Goal: Transaction & Acquisition: Purchase product/service

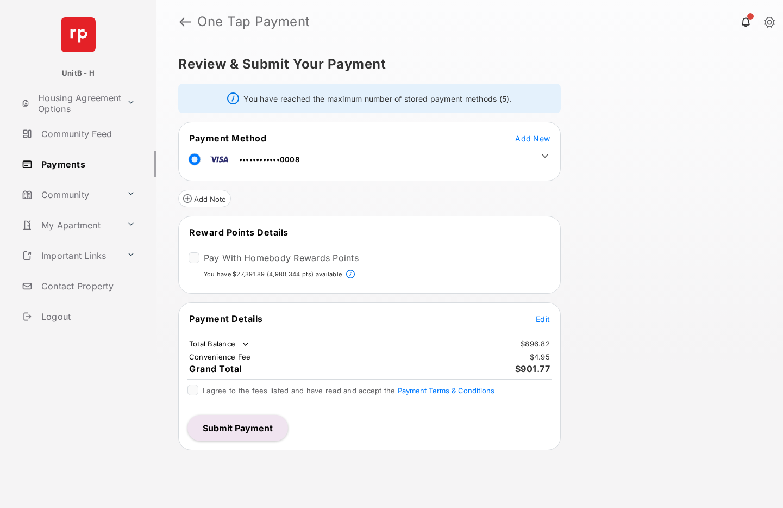
click at [538, 315] on span "Edit" at bounding box center [543, 318] width 14 height 9
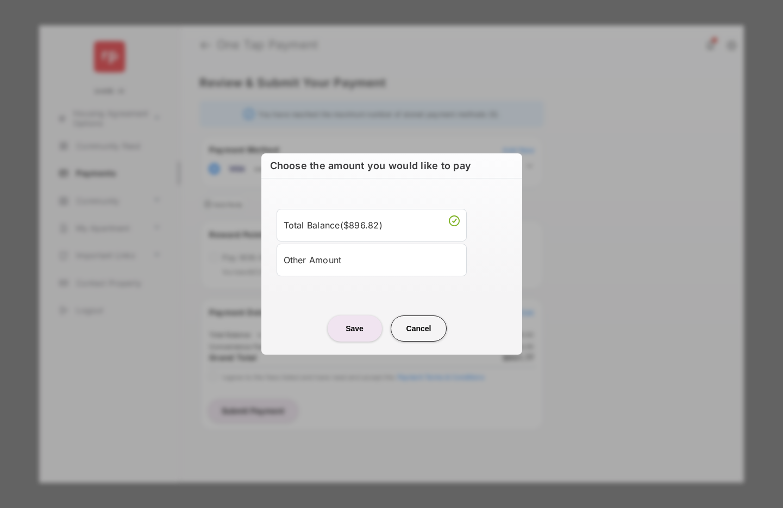
click at [336, 268] on div "Other Amount" at bounding box center [372, 259] width 176 height 18
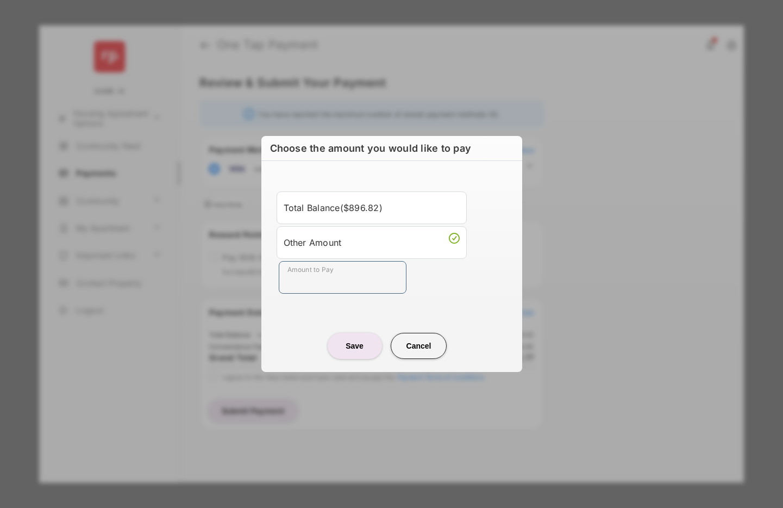
click at [323, 287] on input "Amount to Pay" at bounding box center [343, 277] width 128 height 33
type input "**"
click at [294, 319] on div "Save Cancel" at bounding box center [391, 335] width 261 height 48
click at [355, 350] on button "Save" at bounding box center [355, 346] width 54 height 26
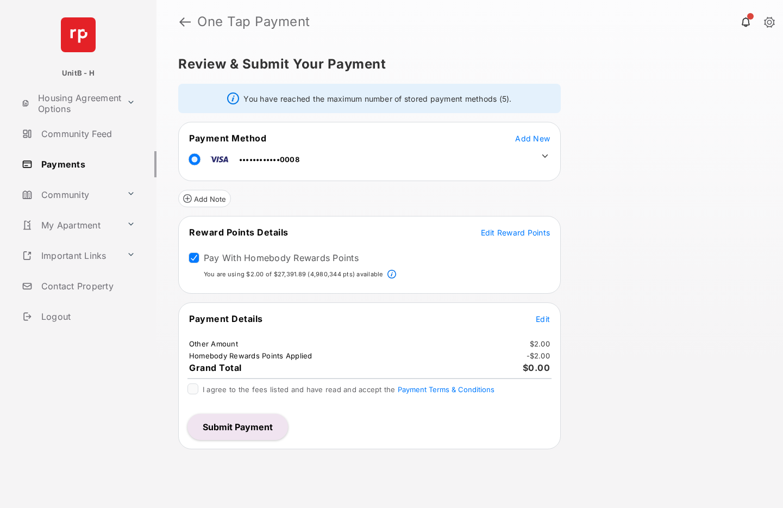
click at [517, 233] on span "Edit Reward Points" at bounding box center [516, 232] width 70 height 9
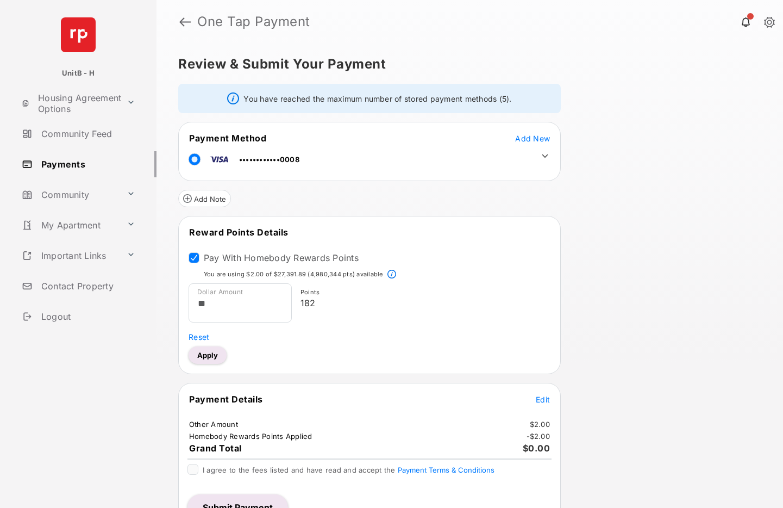
click at [212, 360] on button "Apply" at bounding box center [208, 354] width 38 height 17
type input "*****"
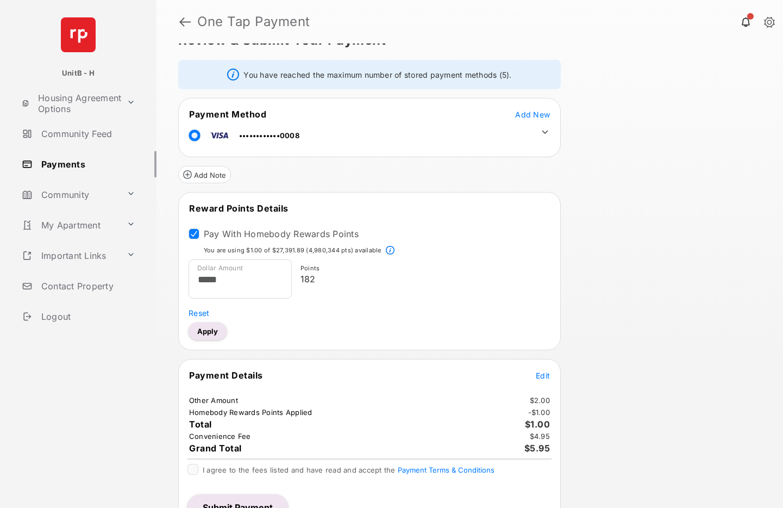
scroll to position [7, 0]
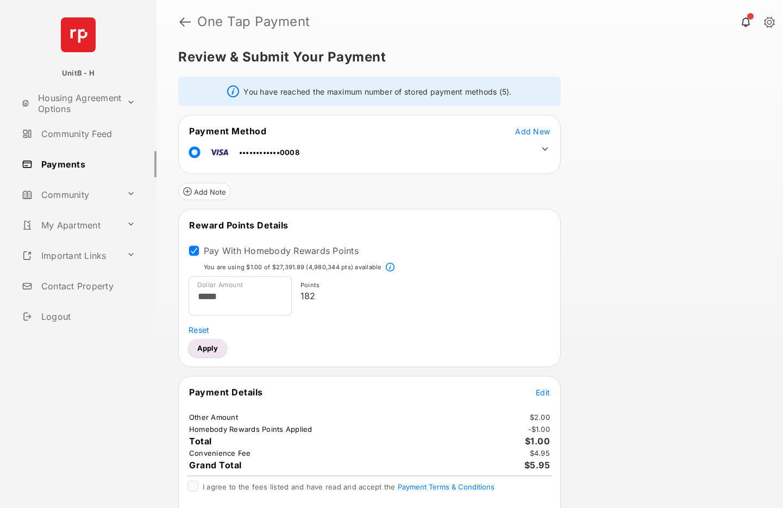
click at [216, 352] on button "Apply" at bounding box center [208, 347] width 38 height 17
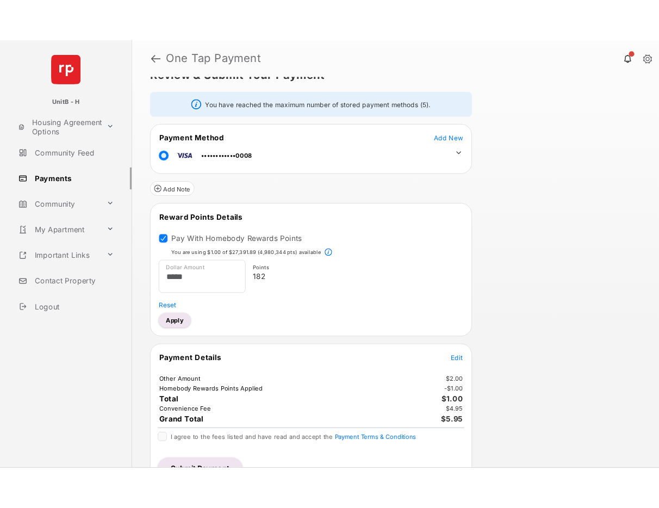
scroll to position [47, 0]
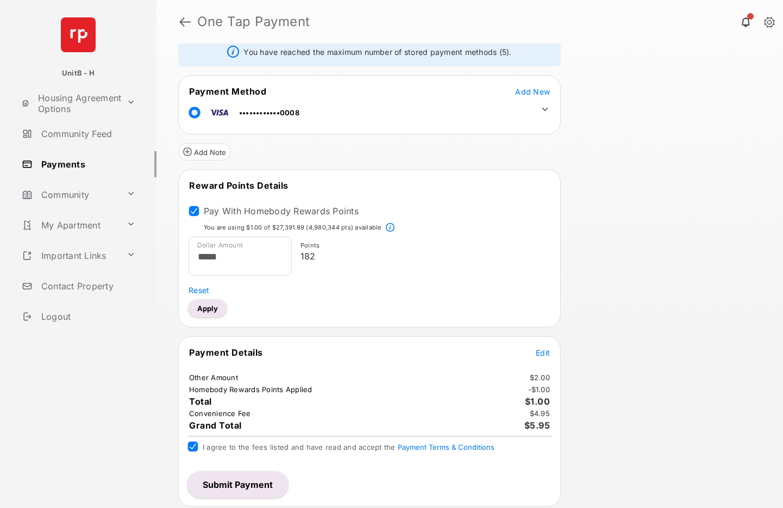
click at [242, 488] on button "Submit Payment" at bounding box center [237, 484] width 101 height 26
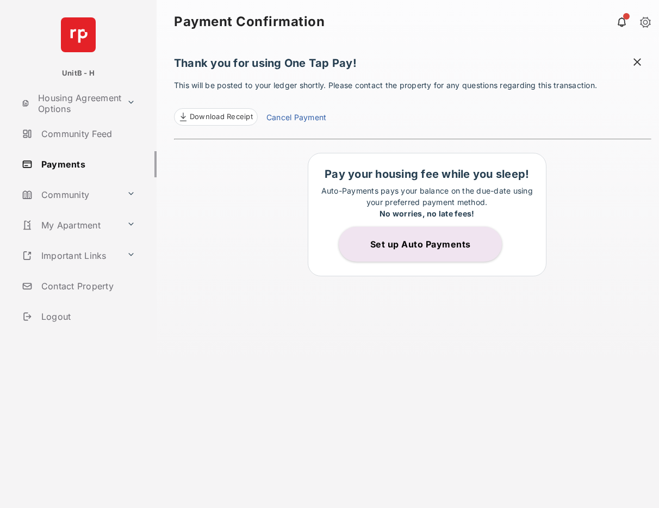
click at [298, 116] on link "Cancel Payment" at bounding box center [296, 118] width 60 height 14
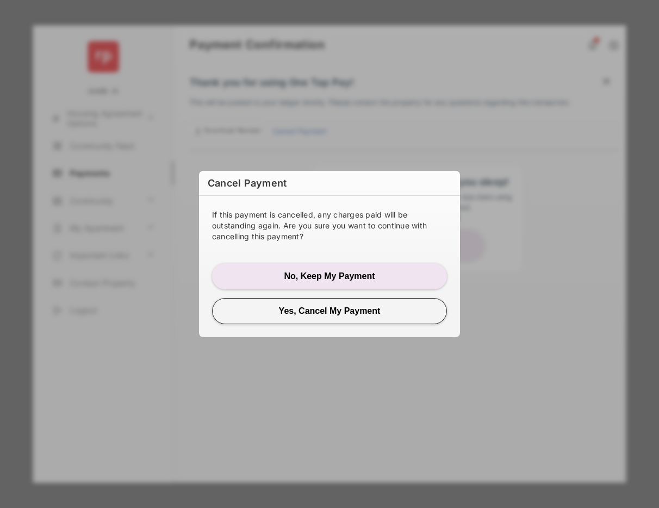
click at [346, 314] on button "Yes, Cancel My Payment" at bounding box center [329, 311] width 235 height 26
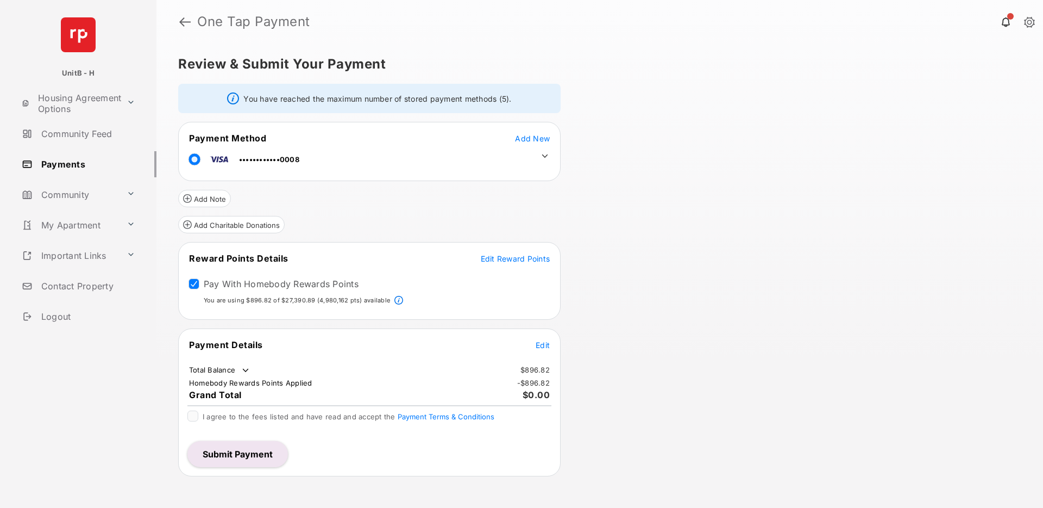
click at [512, 256] on span "Edit Reward Points" at bounding box center [516, 258] width 70 height 9
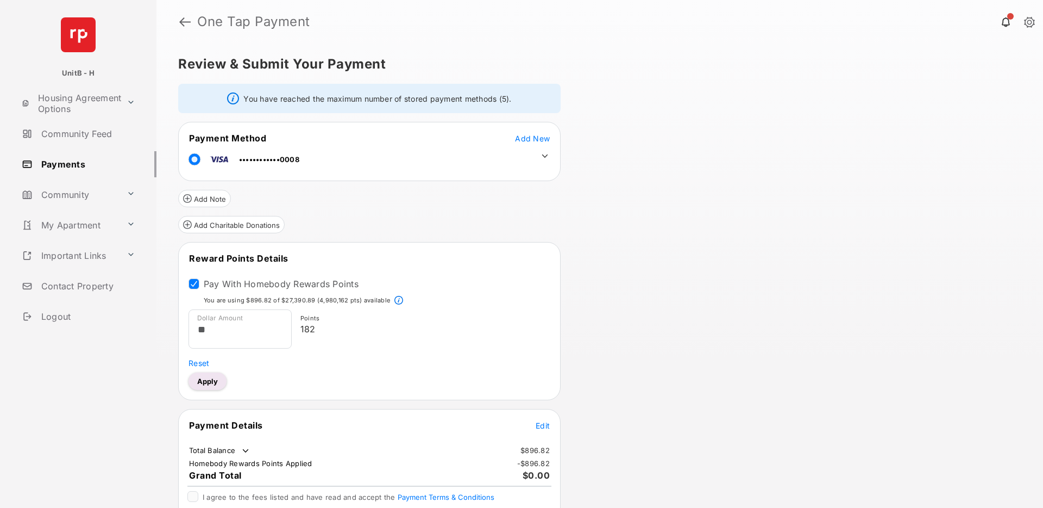
click at [209, 378] on button "Apply" at bounding box center [208, 380] width 38 height 17
type input "*****"
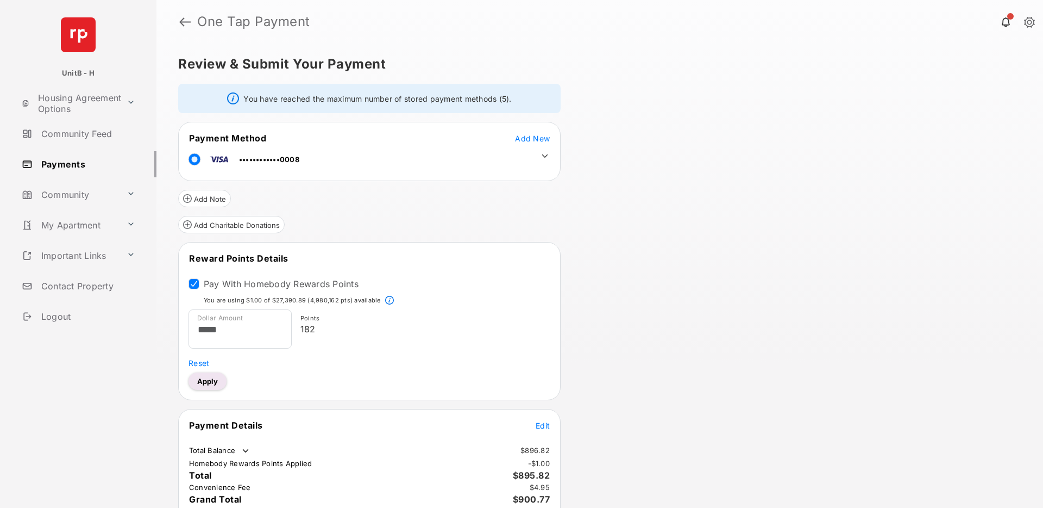
click at [483, 306] on div "You are using $1.00 of $27,390.89 (4,980,162 pts) available" at bounding box center [369, 303] width 379 height 14
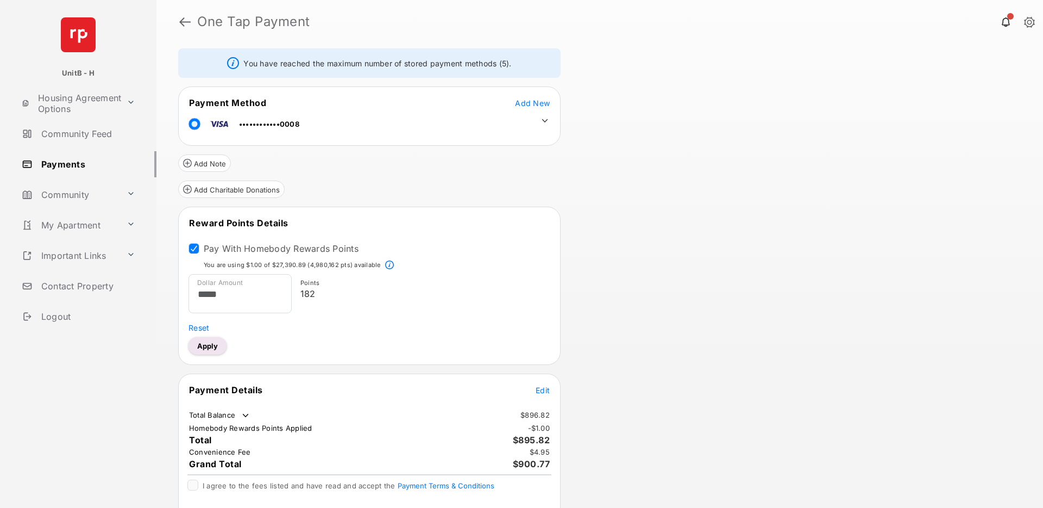
scroll to position [74, 0]
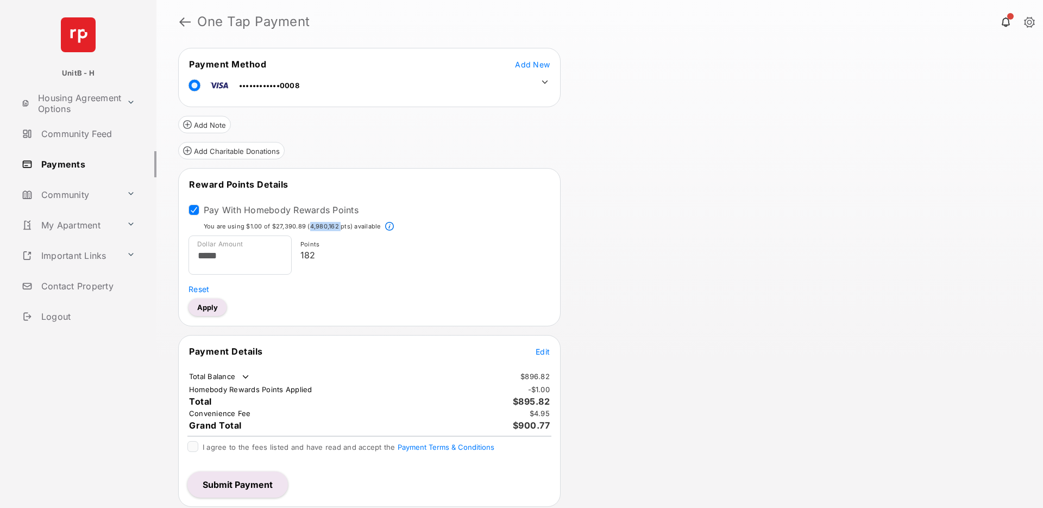
drag, startPoint x: 309, startPoint y: 227, endPoint x: 339, endPoint y: 226, distance: 30.4
click at [339, 226] on p "You are using $1.00 of $27,390.89 (4,980,162 pts) available" at bounding box center [292, 226] width 177 height 9
click at [486, 282] on div "Dollar Amount ***** Points 182" at bounding box center [370, 259] width 362 height 48
click at [539, 349] on span "Edit" at bounding box center [543, 351] width 14 height 9
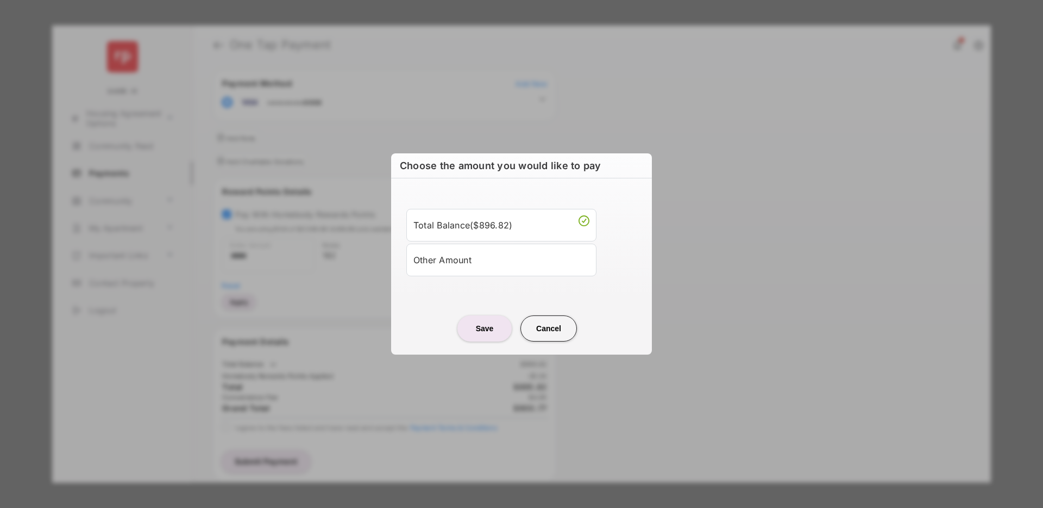
click at [479, 262] on div "Other Amount" at bounding box center [502, 259] width 176 height 18
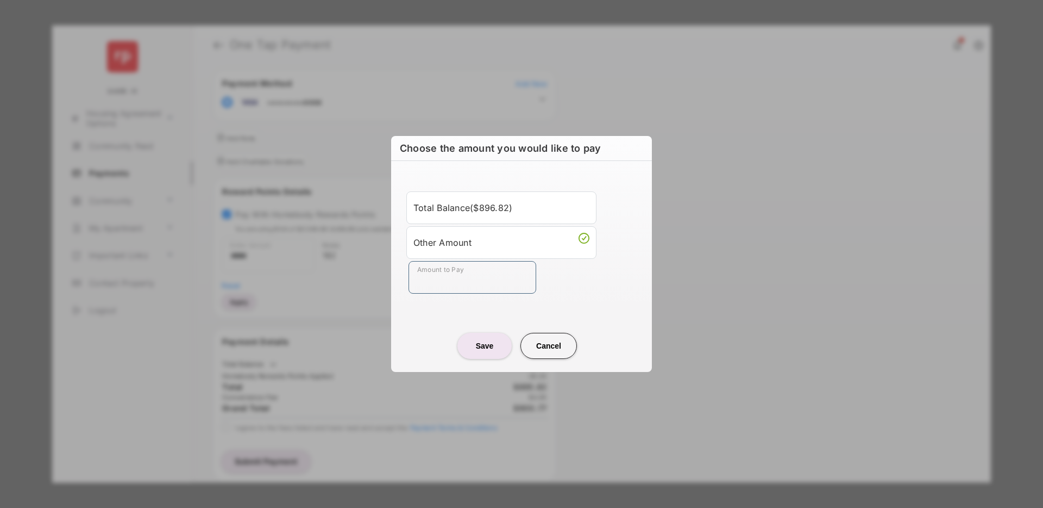
click at [463, 277] on input "Amount to Pay" at bounding box center [473, 277] width 128 height 33
type input "**"
click at [621, 291] on div "Amount to Pay **" at bounding box center [524, 277] width 230 height 33
click at [493, 348] on button "Save" at bounding box center [485, 346] width 54 height 26
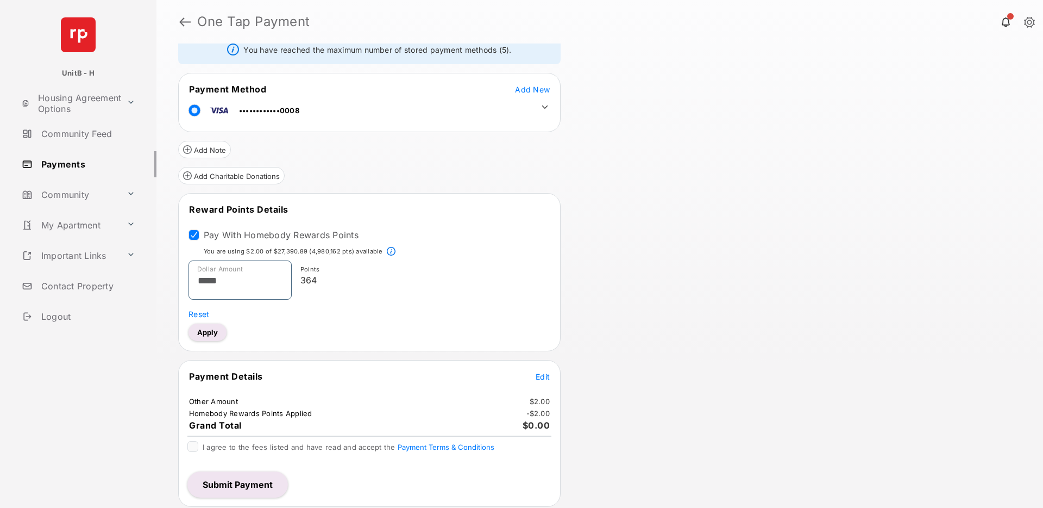
drag, startPoint x: 249, startPoint y: 280, endPoint x: 173, endPoint y: 274, distance: 76.4
click at [173, 274] on div "Review & Submit Your Payment You have reached the maximum number of stored paym…" at bounding box center [599, 275] width 887 height 464
click at [227, 274] on input "*****" at bounding box center [240, 279] width 103 height 39
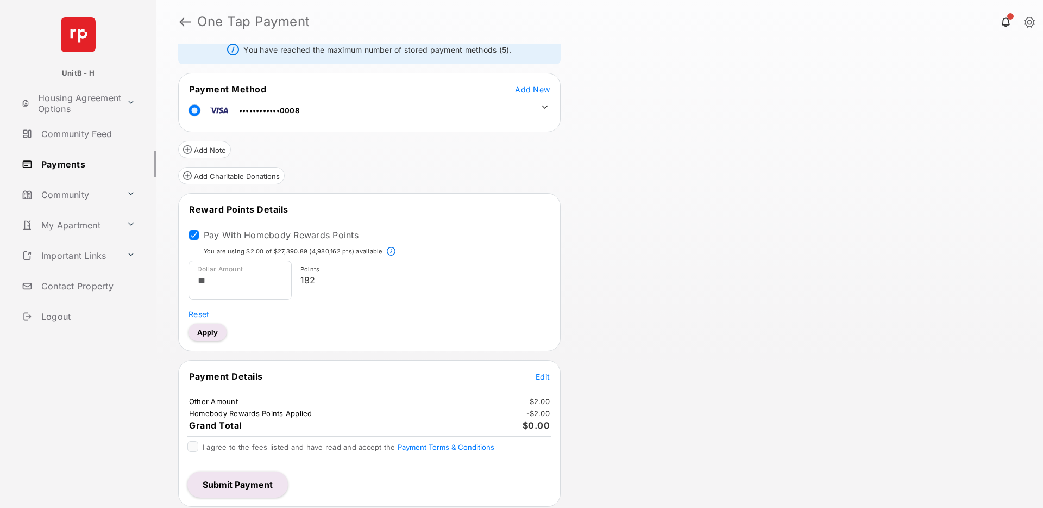
click at [206, 333] on button "Apply" at bounding box center [208, 331] width 38 height 17
type input "*****"
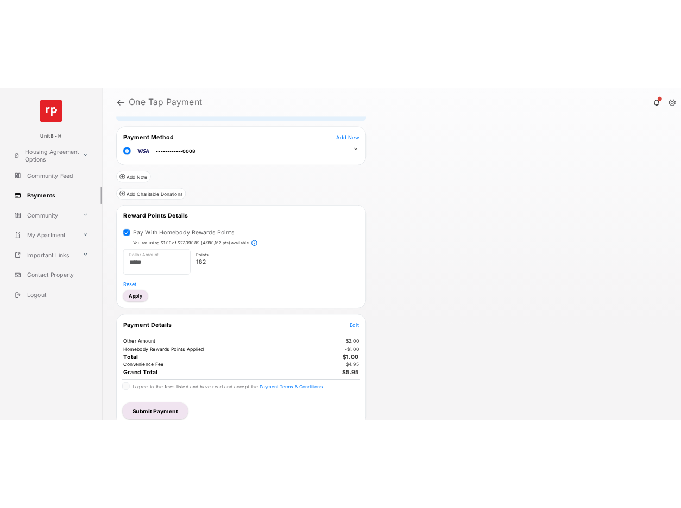
scroll to position [73, 0]
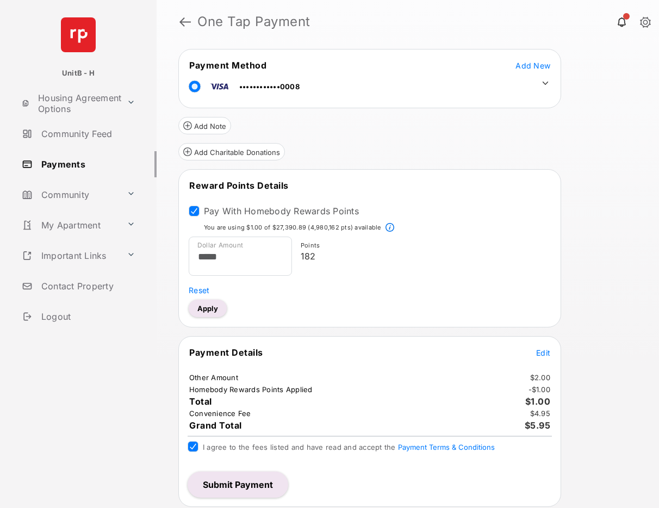
click at [247, 484] on button "Submit Payment" at bounding box center [237, 484] width 101 height 26
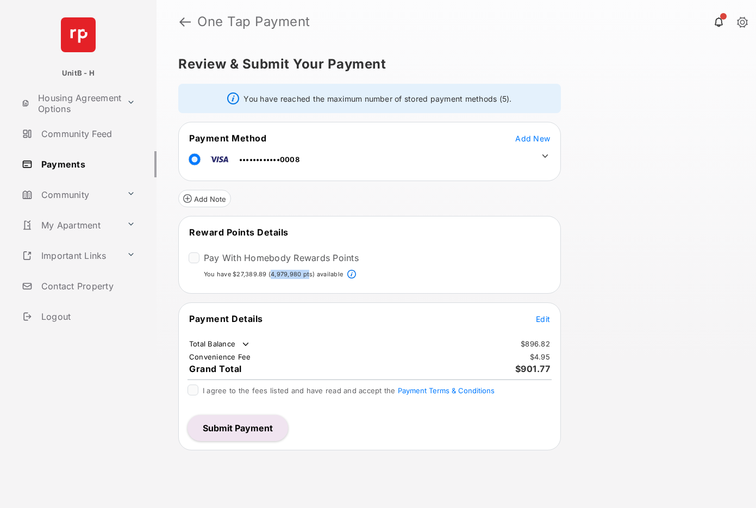
drag, startPoint x: 271, startPoint y: 273, endPoint x: 306, endPoint y: 271, distance: 36.0
click at [306, 271] on p "You have $27,389.89 (4,979,980 pts) available" at bounding box center [273, 274] width 139 height 9
drag, startPoint x: 236, startPoint y: 274, endPoint x: 311, endPoint y: 272, distance: 74.5
click at [311, 272] on p "You have $27,389.89 (4,979,980 pts) available" at bounding box center [273, 274] width 139 height 9
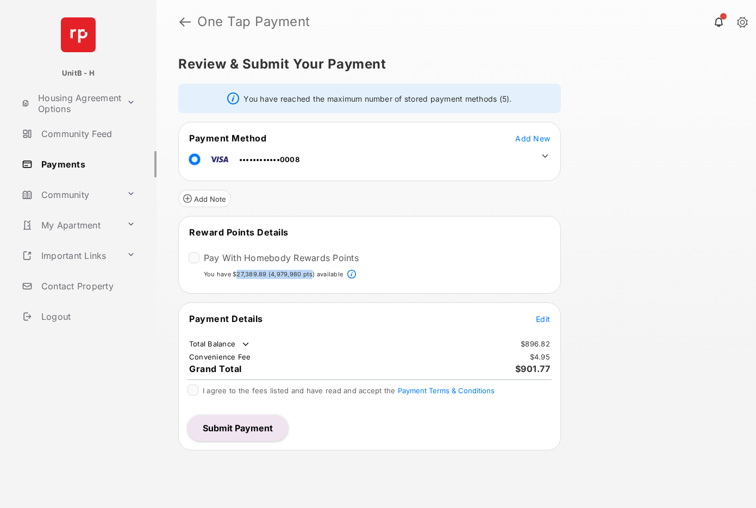
click at [309, 272] on p "You have $27,389.89 (4,979,980 pts) available" at bounding box center [273, 274] width 139 height 9
drag, startPoint x: 236, startPoint y: 273, endPoint x: 262, endPoint y: 272, distance: 26.1
click at [262, 272] on p "You have $27,389.89 (4,979,980 pts) available" at bounding box center [273, 274] width 139 height 9
click at [254, 273] on p "You have $27,389.89 (4,979,980 pts) available" at bounding box center [273, 274] width 139 height 9
drag, startPoint x: 237, startPoint y: 275, endPoint x: 324, endPoint y: 271, distance: 86.5
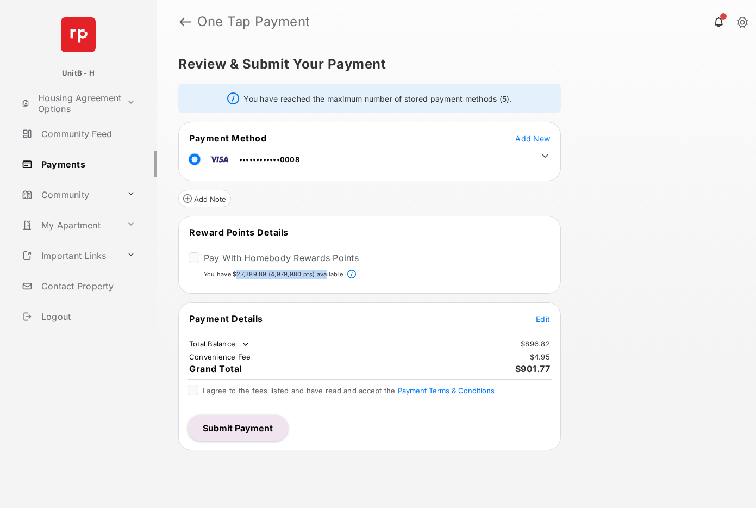
click at [324, 271] on p "You have $27,389.89 (4,979,980 pts) available" at bounding box center [273, 274] width 139 height 9
drag, startPoint x: 205, startPoint y: 274, endPoint x: 321, endPoint y: 267, distance: 115.4
click at [321, 267] on tbody "Reward Points Details Pay With Homebody Rewards Points You have $27,389.89 (4,9…" at bounding box center [369, 254] width 379 height 57
drag, startPoint x: 205, startPoint y: 275, endPoint x: 280, endPoint y: 277, distance: 74.5
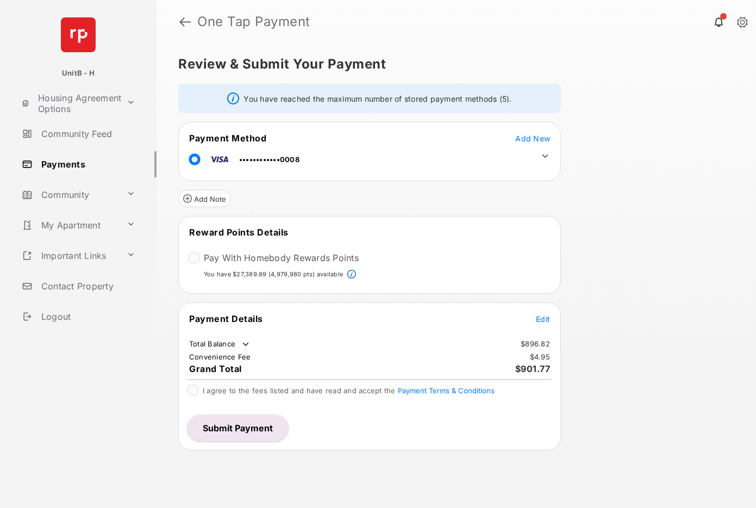
click at [246, 274] on p "You have $27,389.89 (4,979,980 pts) available" at bounding box center [273, 274] width 139 height 9
click at [285, 277] on p "You have $27,389.89 (4,979,980 pts) available" at bounding box center [273, 274] width 139 height 9
copy tbody "You have $27,389.89 (4,979,980 pts) available"
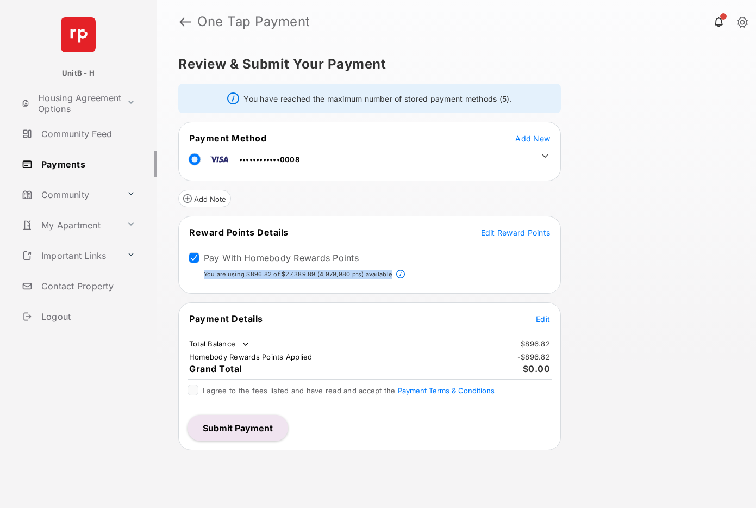
click at [503, 230] on span "Edit Reward Points" at bounding box center [516, 232] width 70 height 9
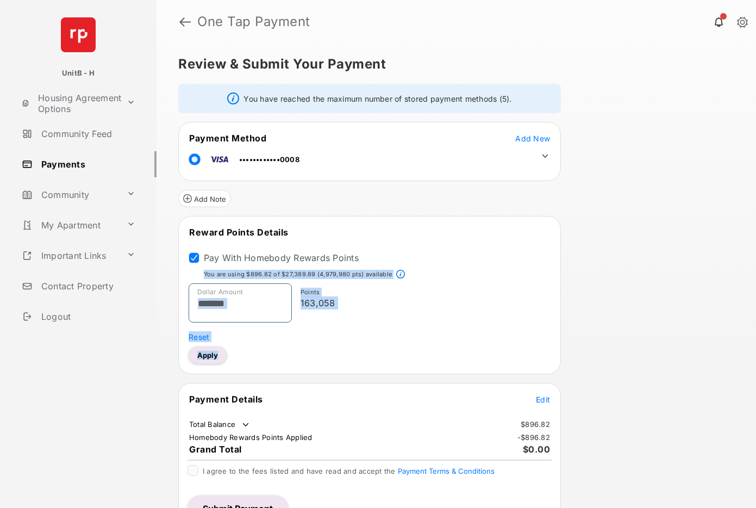
click at [259, 297] on input "*******" at bounding box center [240, 302] width 103 height 39
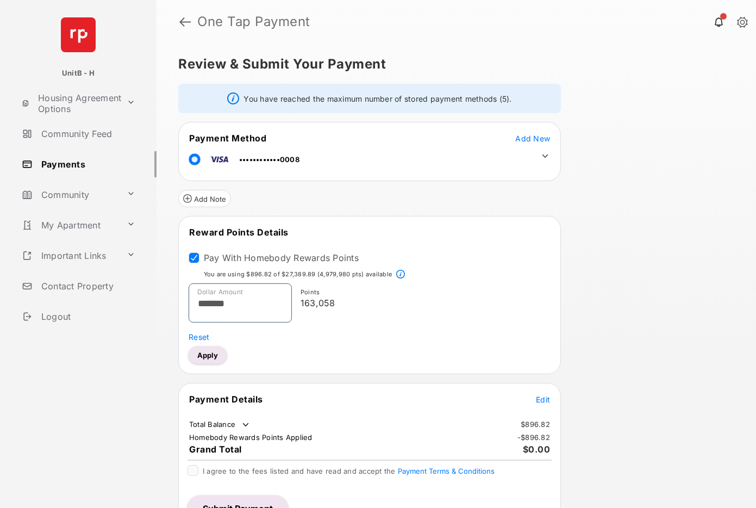
click at [251, 303] on input "*******" at bounding box center [240, 302] width 103 height 39
click at [208, 356] on button "Apply" at bounding box center [208, 354] width 38 height 17
type input "*****"
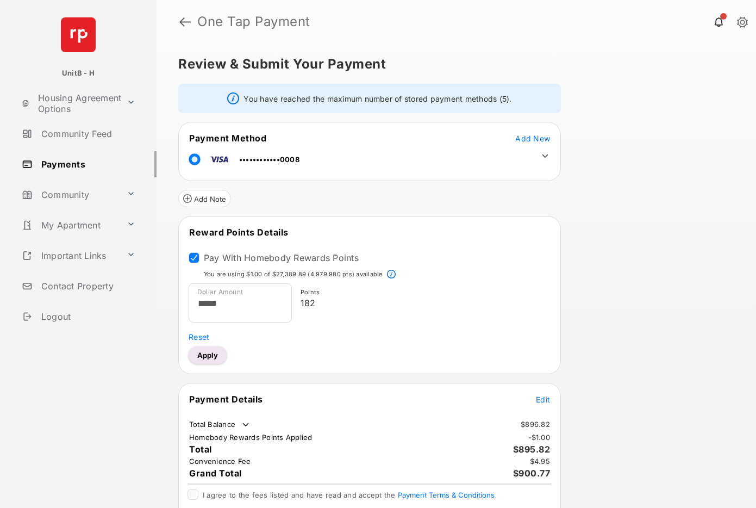
click at [543, 399] on span "Edit" at bounding box center [543, 398] width 14 height 9
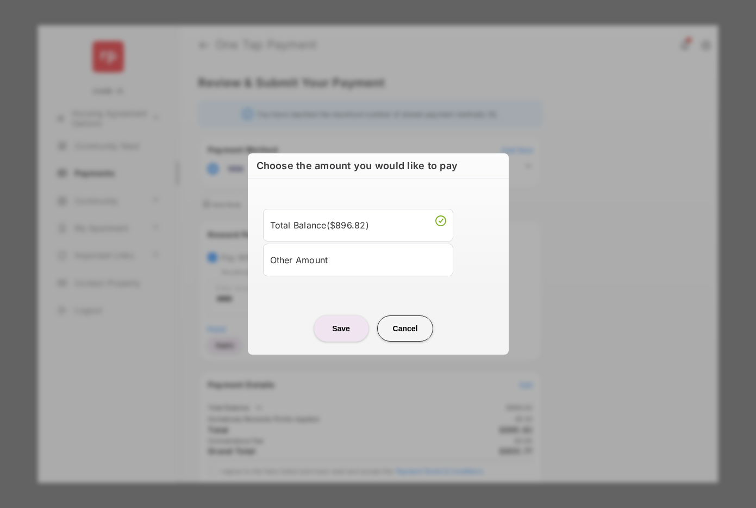
click at [313, 258] on div "Other Amount" at bounding box center [358, 259] width 176 height 18
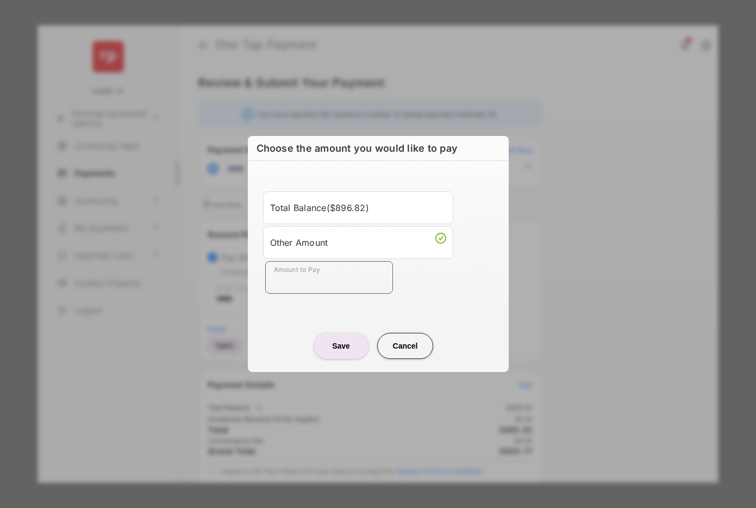
click at [295, 287] on input "Amount to Pay" at bounding box center [329, 277] width 128 height 33
type input "**"
click at [299, 339] on center "Save Cancel" at bounding box center [378, 341] width 235 height 35
click at [333, 342] on button "Save" at bounding box center [341, 346] width 54 height 26
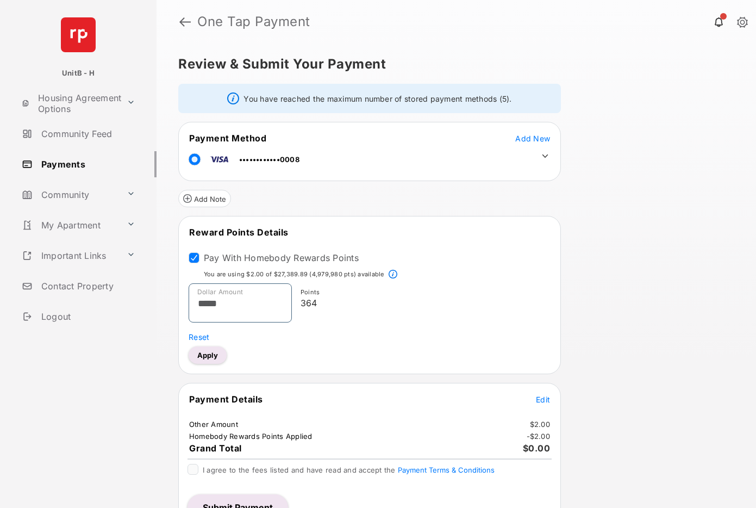
click at [244, 304] on input "*****" at bounding box center [240, 302] width 103 height 39
click at [199, 353] on button "Apply" at bounding box center [208, 354] width 38 height 17
type input "*****"
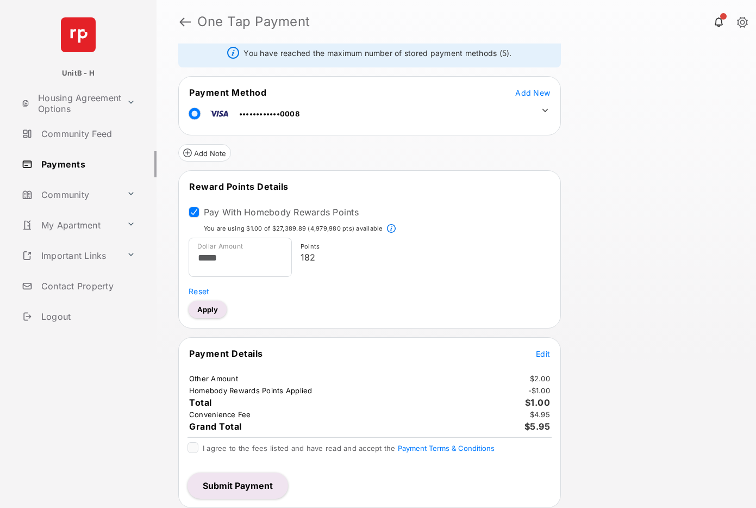
scroll to position [47, 0]
drag, startPoint x: 202, startPoint y: 385, endPoint x: 311, endPoint y: 391, distance: 109.4
click at [292, 387] on td "Homebody Rewards Points Applied" at bounding box center [251, 389] width 124 height 10
drag, startPoint x: 537, startPoint y: 390, endPoint x: 556, endPoint y: 387, distance: 19.3
click at [556, 387] on tr "Homebody Rewards Points Applied - $1.00" at bounding box center [369, 389] width 379 height 10
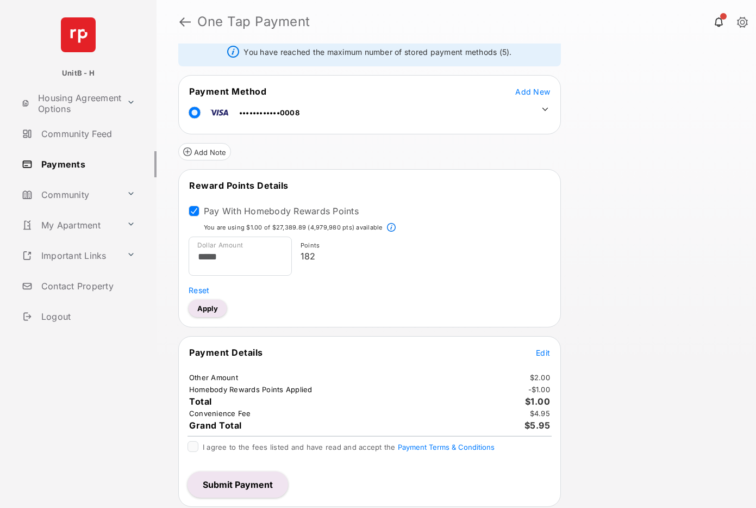
drag, startPoint x: 223, startPoint y: 379, endPoint x: 355, endPoint y: 378, distance: 132.0
click at [247, 378] on table "Payment Details Edit Other Amount $2.00 Homebody Rewards Points Applied - $1.00…" at bounding box center [369, 388] width 381 height 87
drag, startPoint x: 550, startPoint y: 374, endPoint x: 533, endPoint y: 373, distance: 17.4
click at [533, 373] on tr "Other Amount $2.00" at bounding box center [369, 377] width 379 height 10
click at [543, 375] on td "$2.00" at bounding box center [539, 377] width 21 height 10
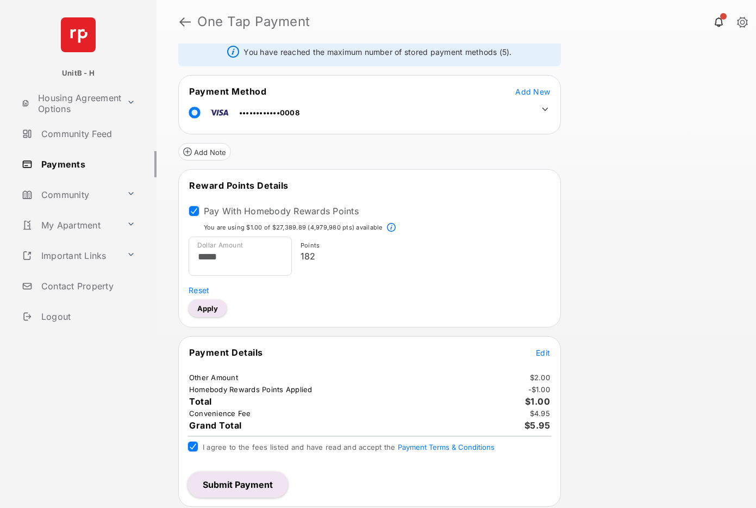
click at [224, 486] on button "Submit Payment" at bounding box center [237, 484] width 101 height 26
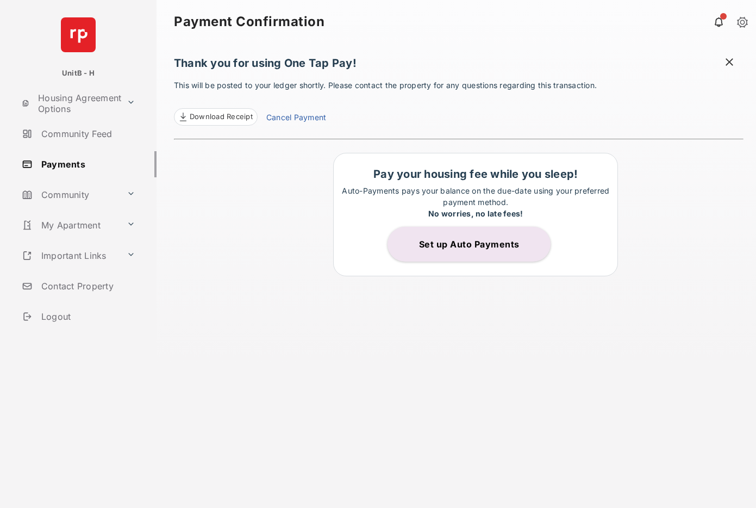
click at [307, 118] on link "Cancel Payment" at bounding box center [296, 118] width 60 height 14
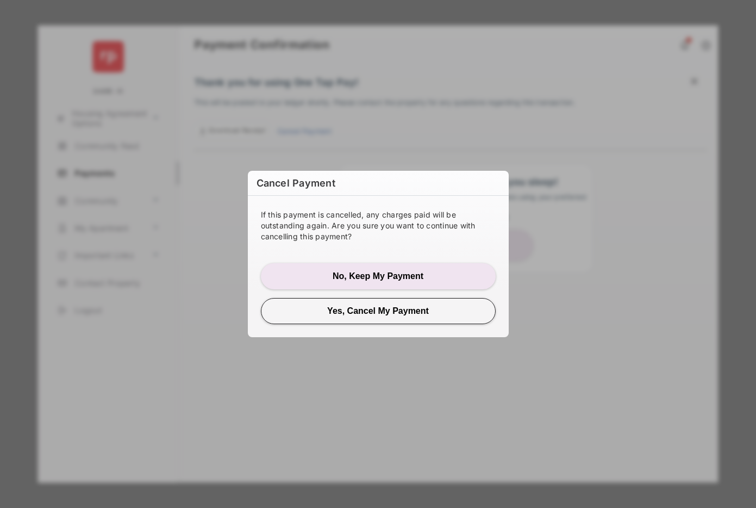
click at [337, 310] on button "Yes, Cancel My Payment" at bounding box center [378, 311] width 235 height 26
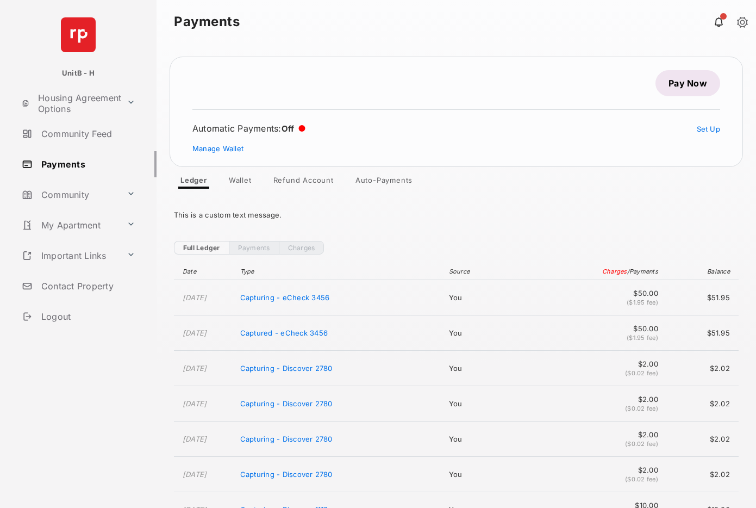
click at [665, 86] on link "Pay Now" at bounding box center [687, 83] width 65 height 26
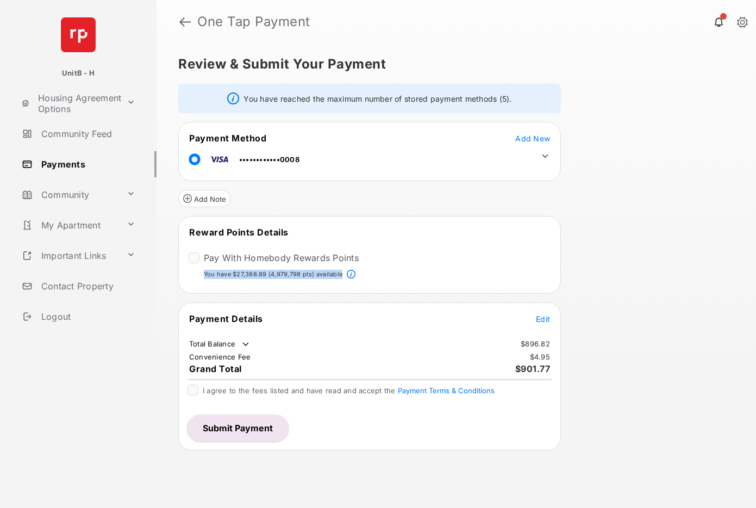
drag, startPoint x: 339, startPoint y: 274, endPoint x: 205, endPoint y: 274, distance: 133.7
click at [205, 274] on p "You have $27,388.89 (4,979,798 pts) available" at bounding box center [273, 274] width 139 height 9
click at [253, 274] on p "You have $27,388.89 (4,979,798 pts) available" at bounding box center [273, 274] width 139 height 9
click at [296, 276] on p "You have $27,388.89 (4,979,798 pts) available" at bounding box center [273, 274] width 139 height 9
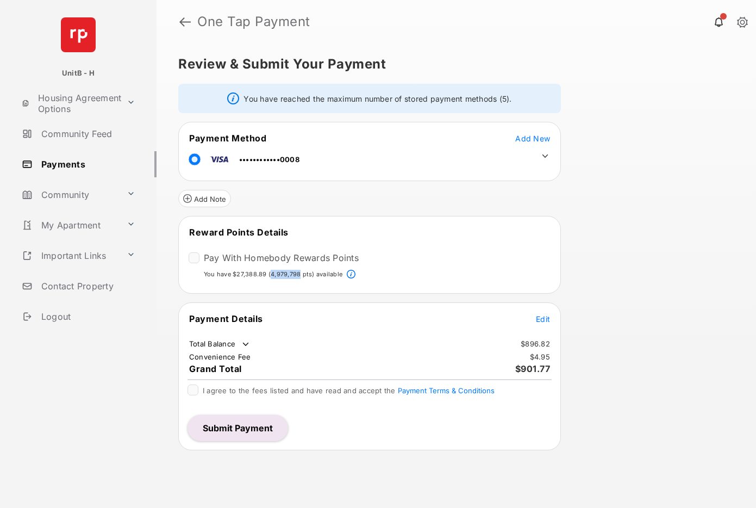
click at [296, 276] on p "You have $27,388.89 (4,979,798 pts) available" at bounding box center [273, 274] width 139 height 9
click at [429, 268] on tbody "Reward Points Details Pay With Homebody Rewards Points You have $27,388.89 (4,9…" at bounding box center [369, 254] width 379 height 57
click at [692, 158] on div "Review & Submit Your Payment You have reached the maximum number of stored paym…" at bounding box center [455, 275] width 599 height 464
click at [539, 317] on span "Edit" at bounding box center [543, 318] width 14 height 9
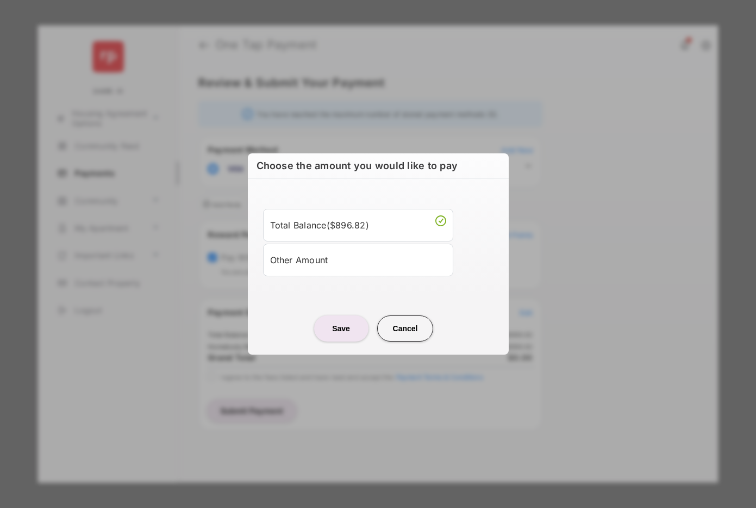
click at [342, 256] on div "Other Amount" at bounding box center [358, 259] width 176 height 18
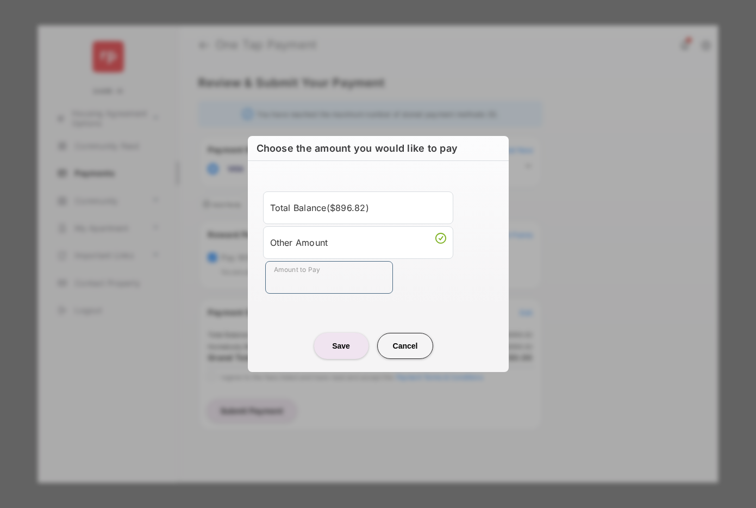
click at [306, 287] on input "Amount to Pay" at bounding box center [329, 277] width 128 height 33
type input "**"
click at [289, 335] on center "Save Cancel" at bounding box center [378, 341] width 235 height 35
click at [336, 346] on button "Save" at bounding box center [341, 346] width 54 height 26
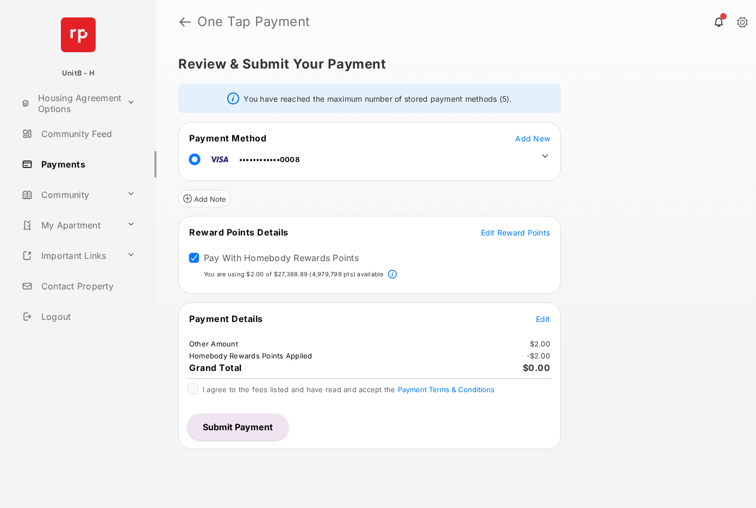
click at [523, 233] on span "Edit Reward Points" at bounding box center [516, 232] width 70 height 9
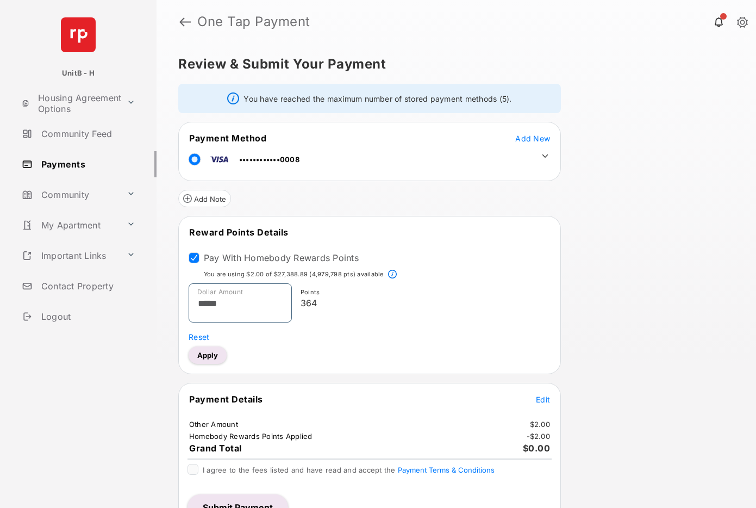
click at [240, 304] on input "*****" at bounding box center [240, 302] width 103 height 39
click at [203, 357] on button "Apply" at bounding box center [208, 354] width 38 height 17
type input "*****"
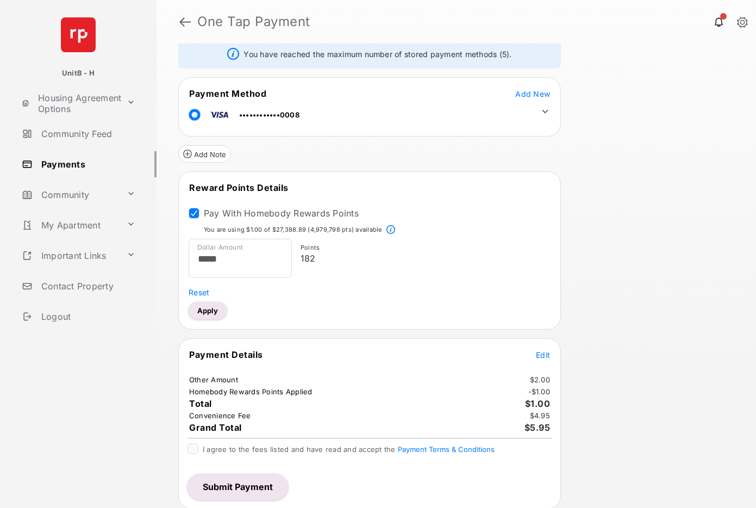
scroll to position [47, 0]
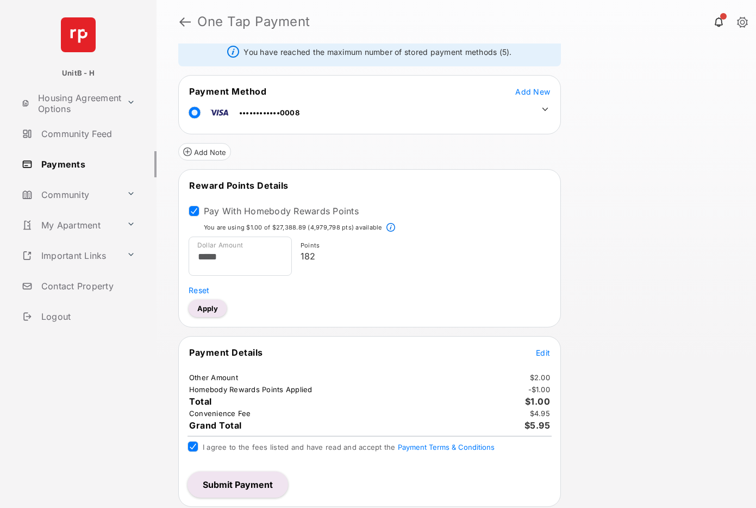
click at [234, 483] on button "Submit Payment" at bounding box center [237, 484] width 101 height 26
